Goal: Information Seeking & Learning: Understand process/instructions

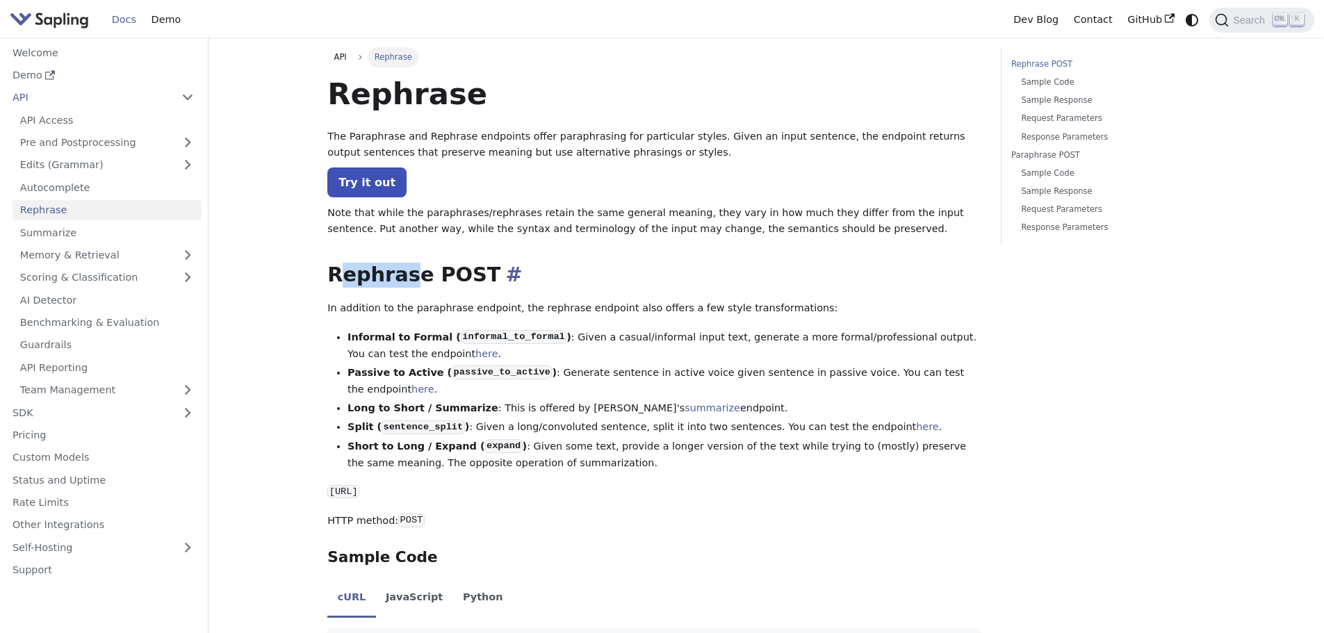
click at [404, 274] on h2 "Rephrase POST ​" at bounding box center [653, 275] width 653 height 25
click at [404, 273] on h2 "Rephrase POST ​" at bounding box center [653, 275] width 653 height 25
click at [401, 279] on h2 "Rephrase POST ​" at bounding box center [653, 275] width 653 height 25
click at [433, 274] on h2 "Rephrase POST ​" at bounding box center [653, 275] width 653 height 25
click at [596, 484] on p "https://api.sapling.ai/api/v1/rephrase" at bounding box center [653, 492] width 653 height 17
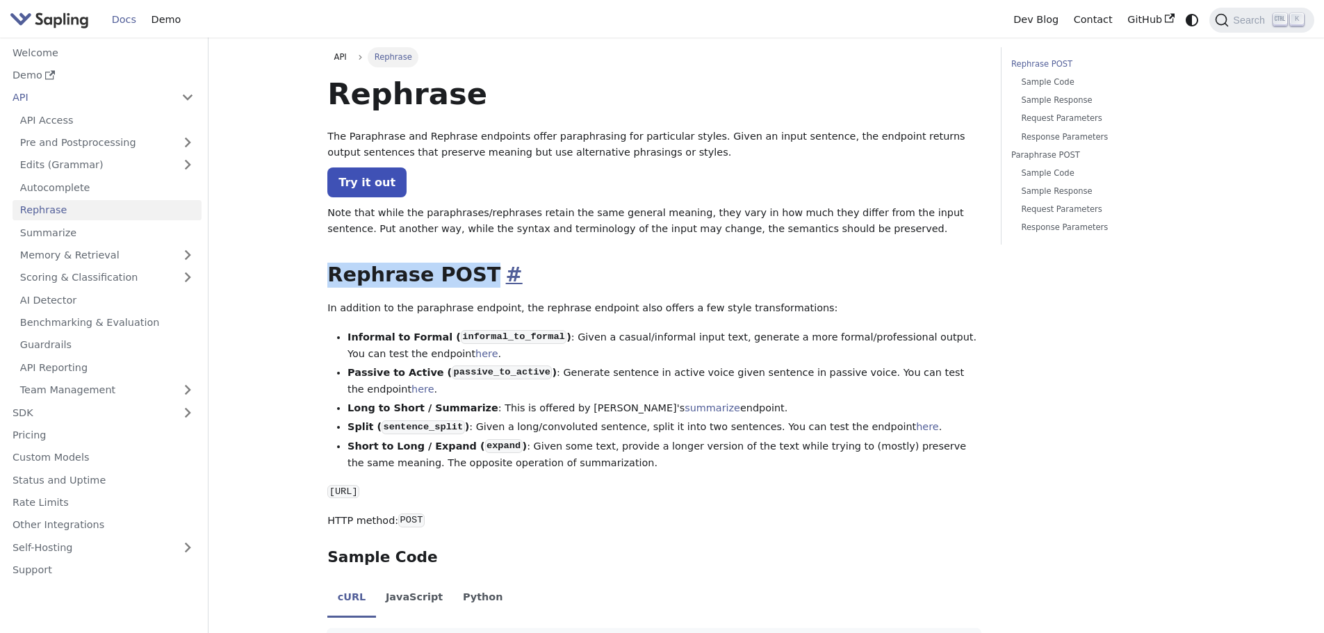
drag, startPoint x: 326, startPoint y: 286, endPoint x: 484, endPoint y: 283, distance: 158.4
click at [368, 286] on h2 "Rephrase POST ​" at bounding box center [653, 275] width 653 height 25
drag, startPoint x: 333, startPoint y: 278, endPoint x: 418, endPoint y: 283, distance: 85.6
click at [418, 283] on h2 "Rephrase POST ​" at bounding box center [653, 275] width 653 height 25
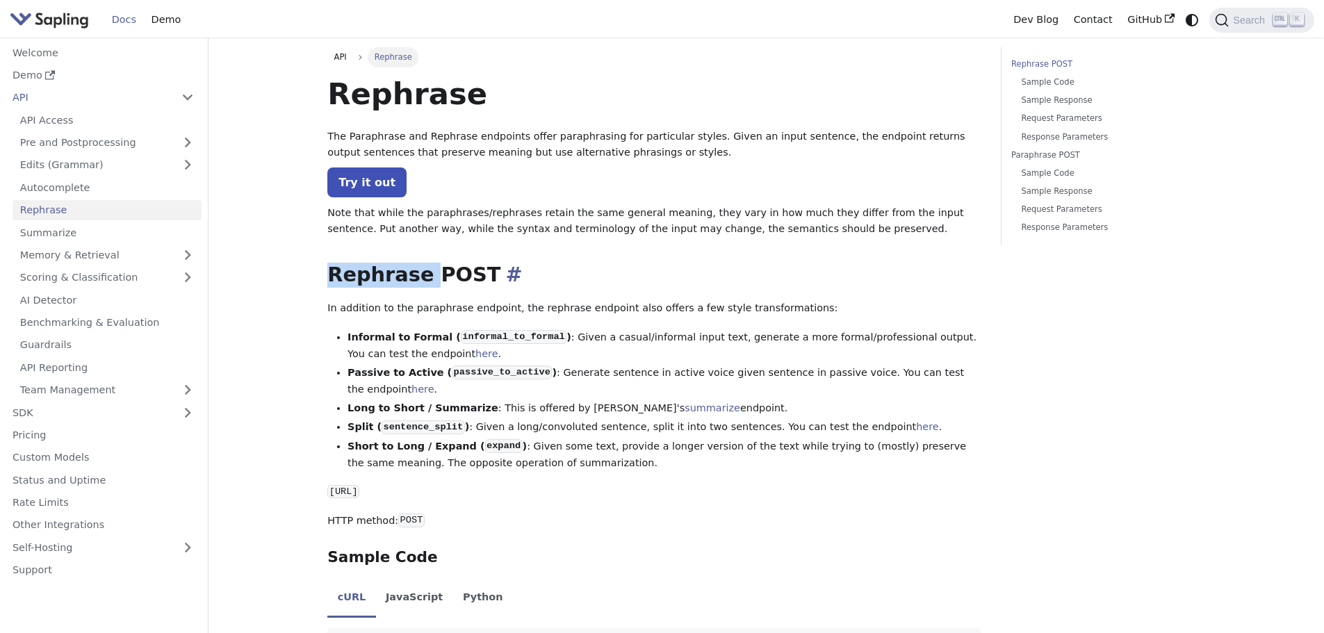
click at [418, 283] on h2 "Rephrase POST ​" at bounding box center [653, 275] width 653 height 25
drag, startPoint x: 320, startPoint y: 274, endPoint x: 470, endPoint y: 279, distance: 150.1
click at [336, 286] on h2 "Rephrase POST ​" at bounding box center [653, 275] width 653 height 25
drag, startPoint x: 329, startPoint y: 278, endPoint x: 468, endPoint y: 278, distance: 139.0
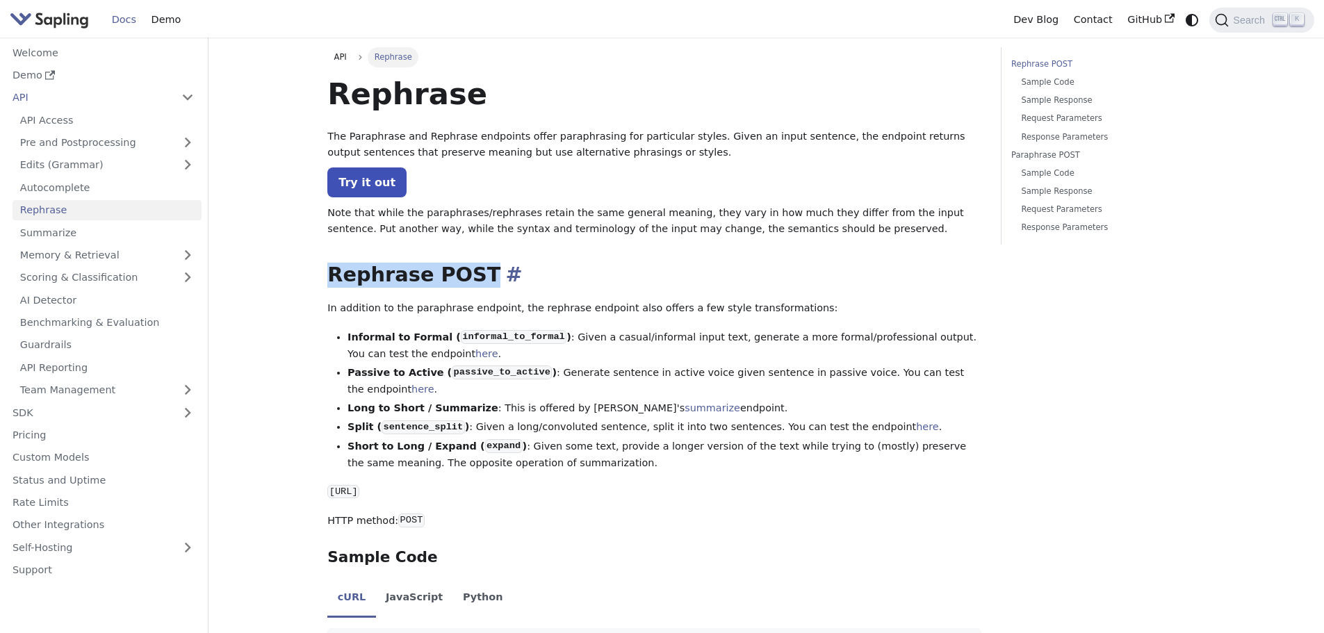
click at [468, 278] on h2 "Rephrase POST ​" at bounding box center [653, 275] width 653 height 25
click at [420, 281] on h2 "Rephrase POST ​" at bounding box center [653, 275] width 653 height 25
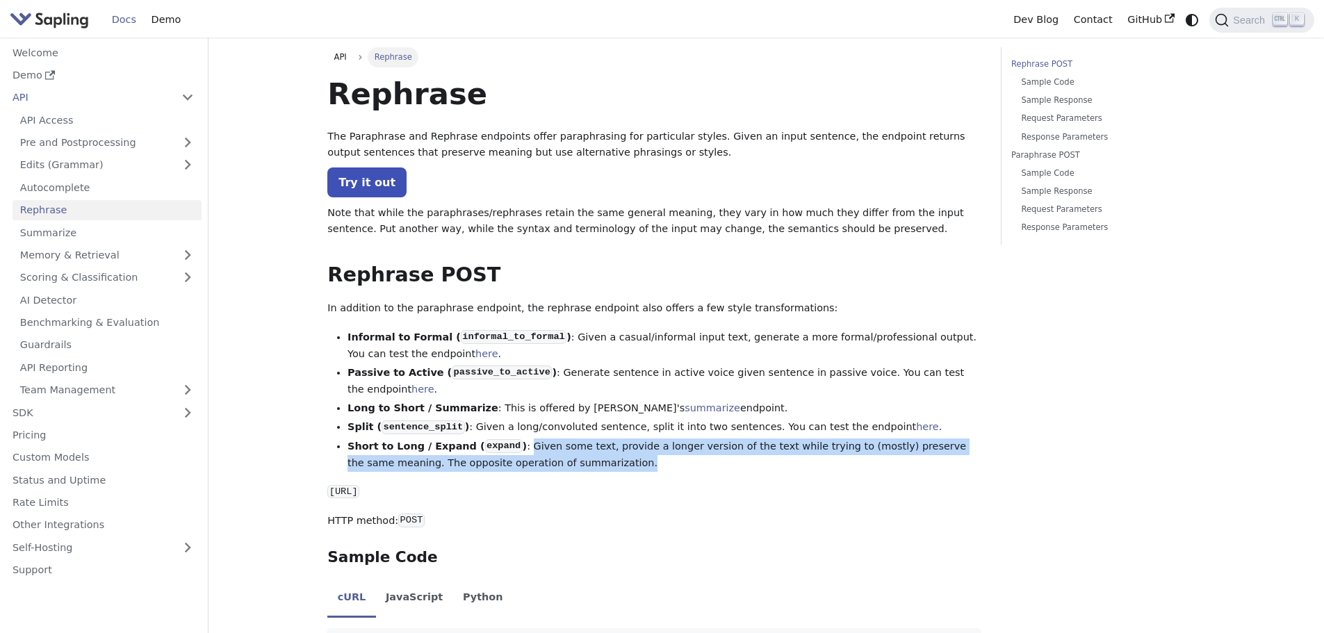
drag, startPoint x: 507, startPoint y: 434, endPoint x: 537, endPoint y: 447, distance: 32.4
click at [537, 447] on li "Short to Long / Expand ( expand ) : Given some text, provide a longer version o…" at bounding box center [663, 454] width 633 height 33
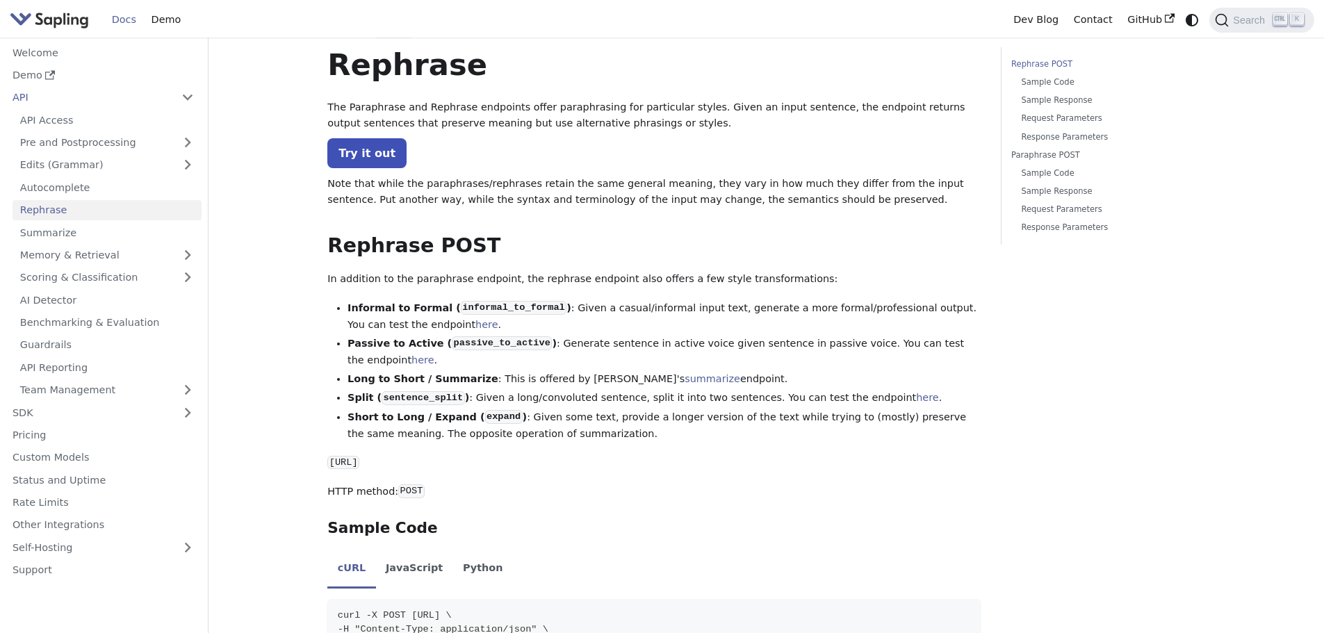
scroll to position [139, 0]
